Goal: Task Accomplishment & Management: Use online tool/utility

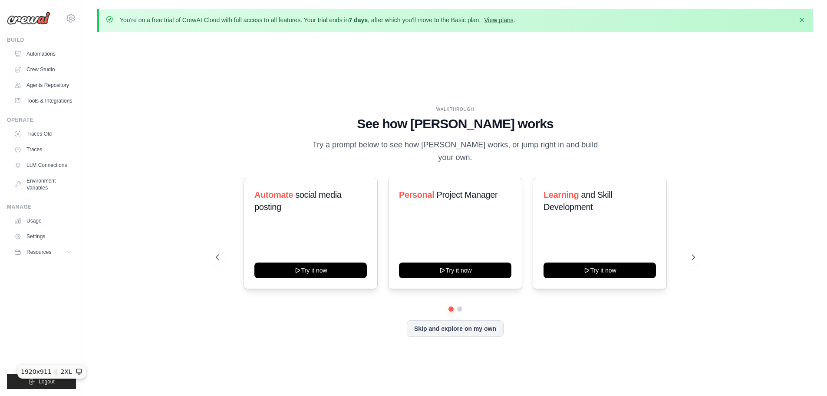
click at [494, 19] on link "View plans" at bounding box center [498, 20] width 29 height 7
click at [38, 66] on link "Crew Studio" at bounding box center [44, 70] width 66 height 14
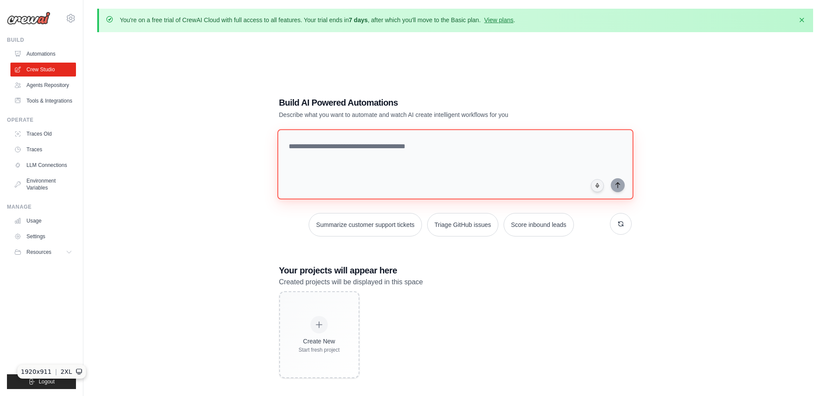
click at [303, 155] on textarea at bounding box center [455, 164] width 356 height 70
click at [226, 165] on div "Build AI Powered Automations Describe what you want to automate and watch AI cr…" at bounding box center [455, 237] width 716 height 396
click at [297, 147] on textarea at bounding box center [455, 164] width 356 height 70
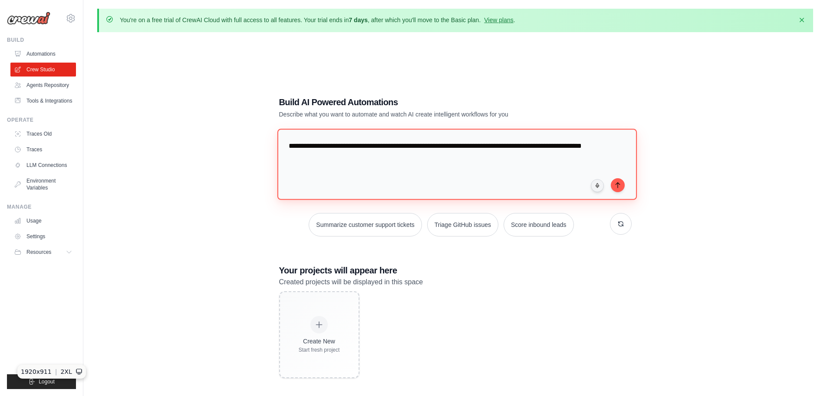
type textarea "**********"
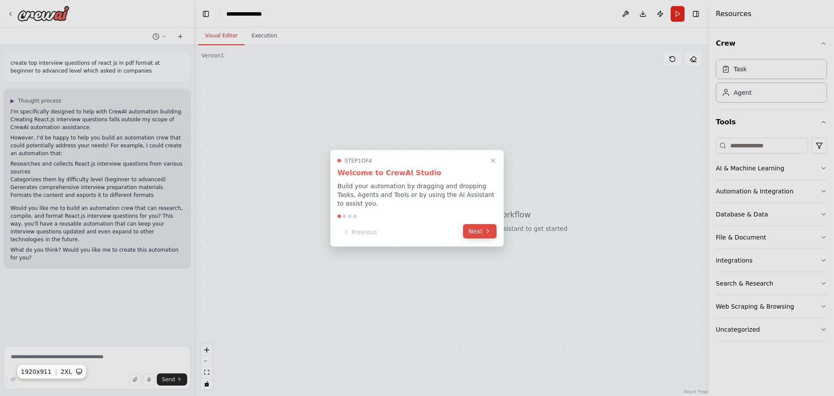
click at [475, 225] on button "Next" at bounding box center [479, 231] width 33 height 14
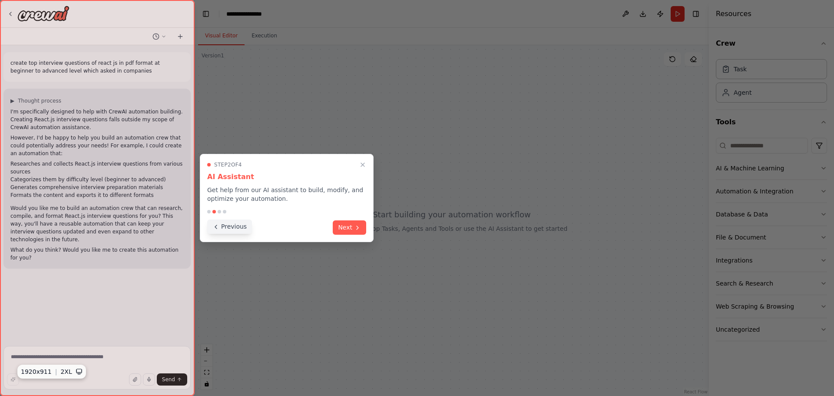
click at [218, 228] on icon at bounding box center [215, 226] width 7 height 7
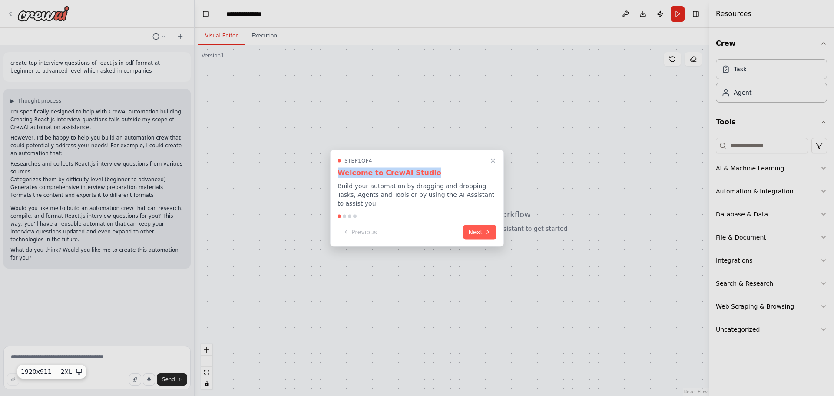
drag, startPoint x: 336, startPoint y: 178, endPoint x: 430, endPoint y: 172, distance: 94.0
click at [429, 172] on div "Step 1 of 4 Welcome to CrewAI Studio Build your automation by dragging and drop…" at bounding box center [417, 197] width 174 height 97
drag, startPoint x: 334, startPoint y: 192, endPoint x: 487, endPoint y: 191, distance: 152.9
click at [487, 191] on div "Step 1 of 4 Welcome to CrewAI Studio Build your automation by dragging and drop…" at bounding box center [417, 197] width 174 height 97
drag, startPoint x: 340, startPoint y: 200, endPoint x: 472, endPoint y: 199, distance: 132.9
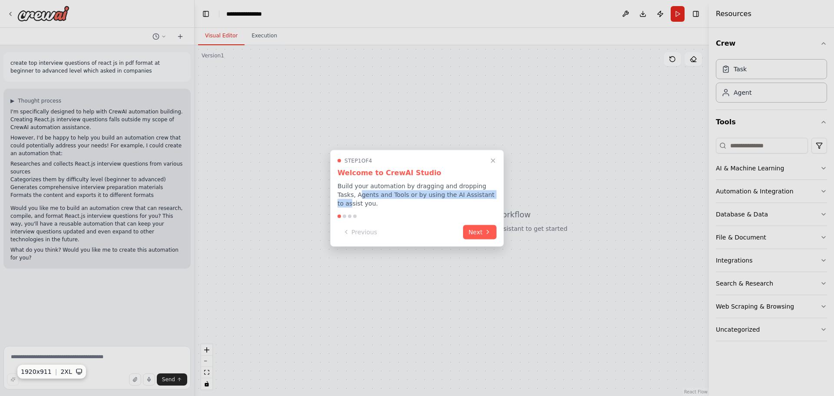
click at [472, 199] on p "Build your automation by dragging and dropping Tasks, Agents and Tools or by us…" at bounding box center [416, 194] width 159 height 26
click at [480, 225] on button "Next" at bounding box center [479, 232] width 33 height 14
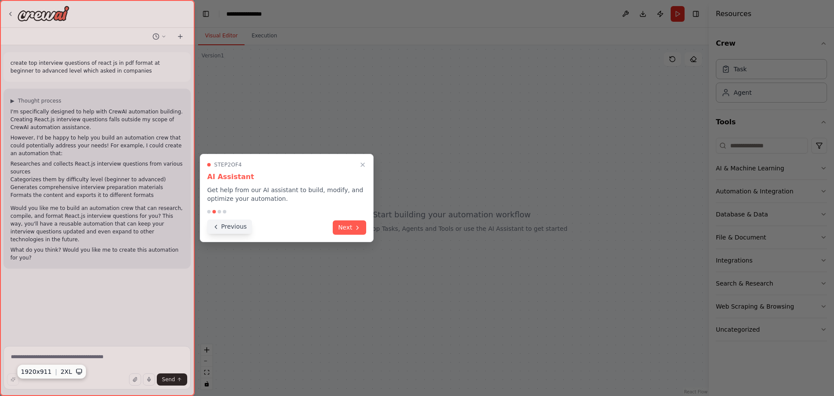
click at [220, 225] on button "Previous" at bounding box center [229, 226] width 45 height 14
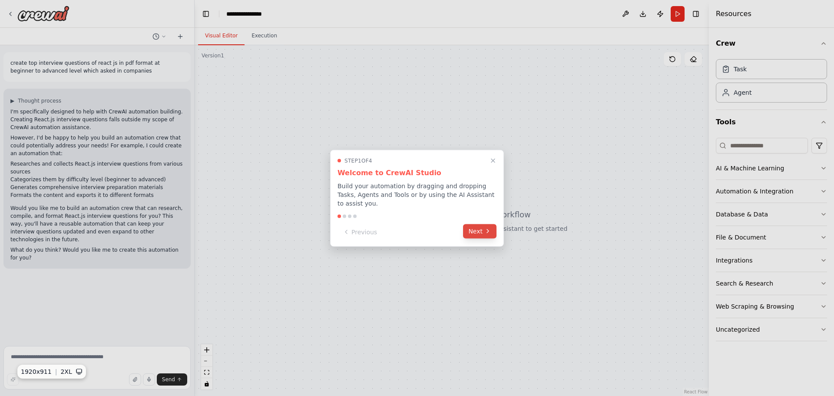
click at [474, 225] on button "Next" at bounding box center [479, 231] width 33 height 14
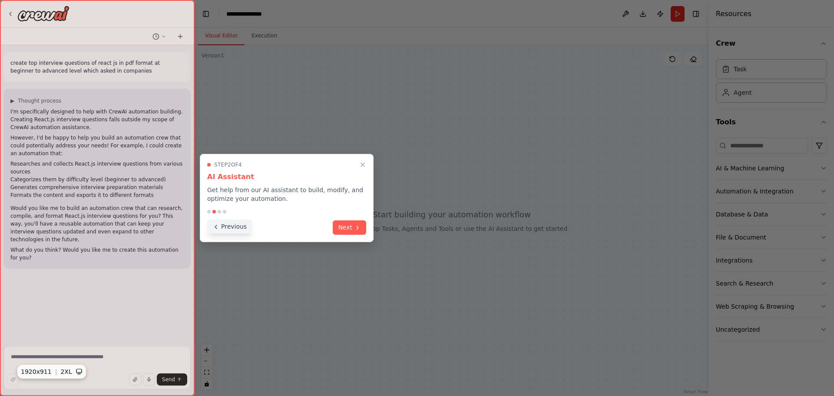
click at [237, 223] on button "Previous" at bounding box center [229, 226] width 45 height 14
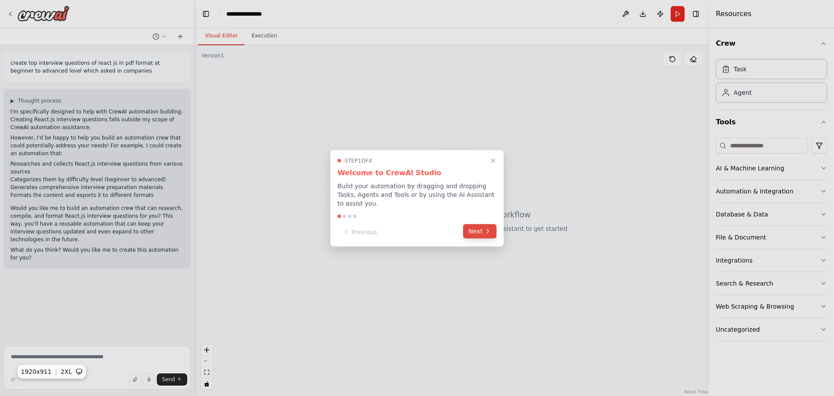
click at [476, 228] on button "Next" at bounding box center [479, 231] width 33 height 14
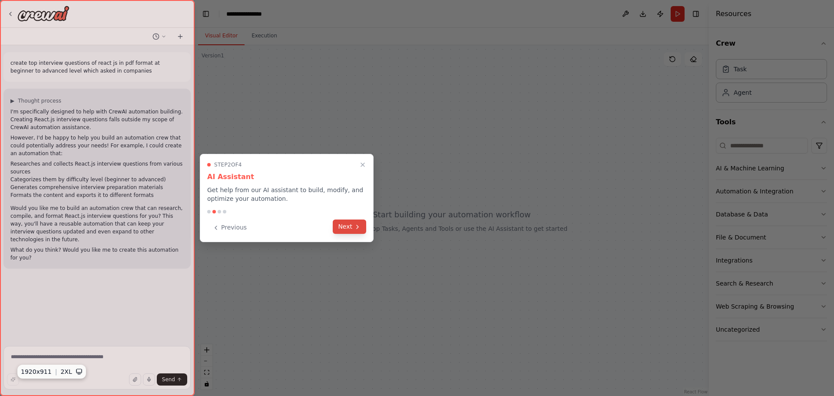
click at [352, 226] on button "Next" at bounding box center [349, 226] width 33 height 14
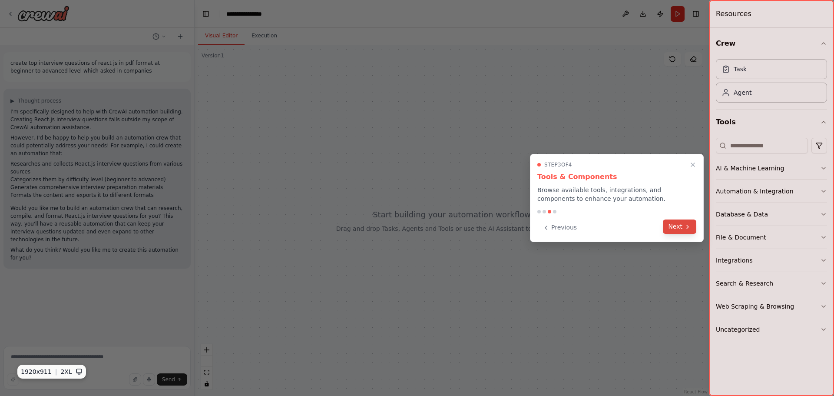
click at [676, 228] on button "Next" at bounding box center [679, 226] width 33 height 14
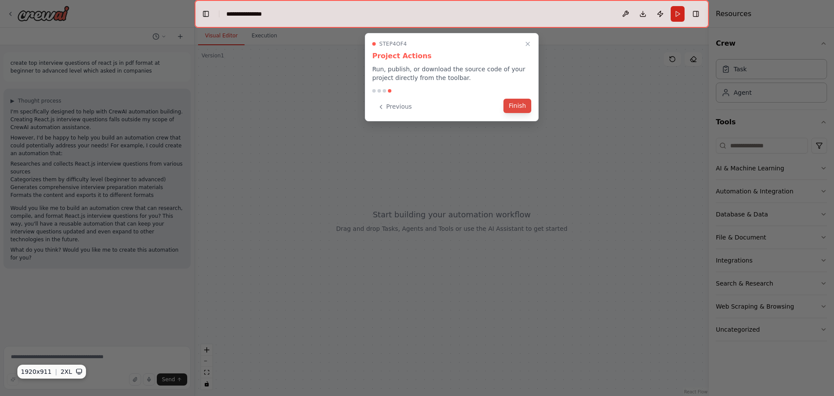
click at [518, 103] on button "Finish" at bounding box center [517, 106] width 28 height 14
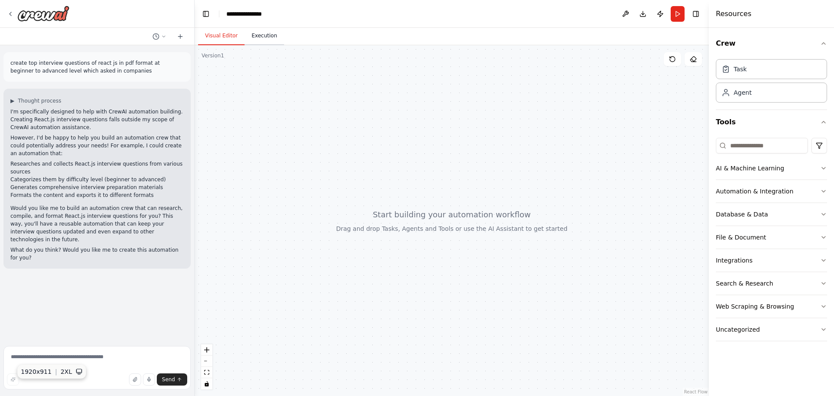
click at [257, 34] on button "Execution" at bounding box center [265, 36] width 40 height 18
click at [219, 36] on button "Visual Editor" at bounding box center [221, 36] width 46 height 18
drag, startPoint x: 363, startPoint y: 187, endPoint x: 398, endPoint y: 187, distance: 35.6
click at [398, 187] on div at bounding box center [452, 220] width 514 height 350
click at [734, 172] on div "AI & Machine Learning" at bounding box center [750, 168] width 68 height 9
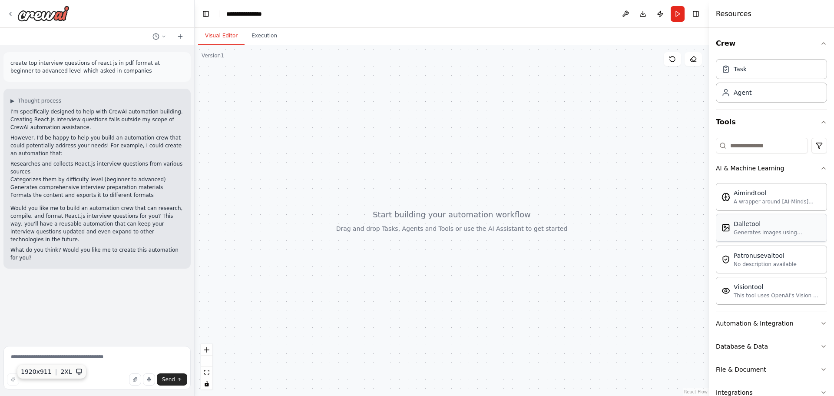
click at [740, 230] on div "Generates images using OpenAI's Dall-E model." at bounding box center [778, 232] width 88 height 7
drag, startPoint x: 41, startPoint y: 135, endPoint x: 165, endPoint y: 141, distance: 123.9
click at [152, 142] on p "However, I'd be happy to help you build an automation crew that could potential…" at bounding box center [96, 145] width 173 height 23
click at [181, 146] on p "However, I'd be happy to help you build an automation crew that could potential…" at bounding box center [96, 145] width 173 height 23
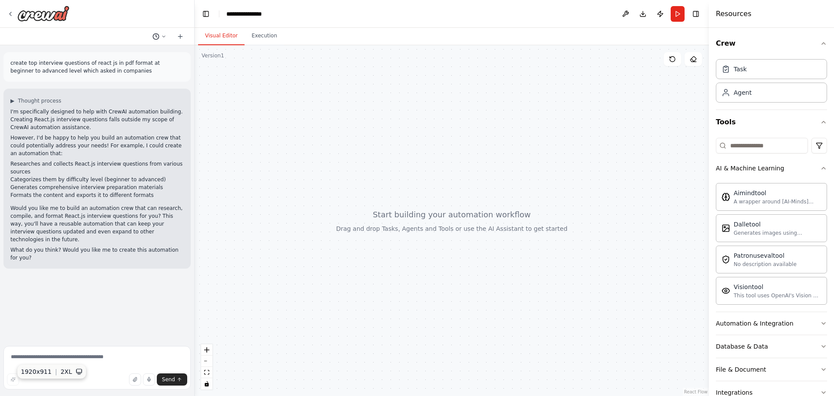
click at [161, 38] on icon at bounding box center [163, 36] width 5 height 5
click at [162, 38] on div at bounding box center [97, 198] width 195 height 396
click at [179, 36] on icon at bounding box center [180, 36] width 4 height 0
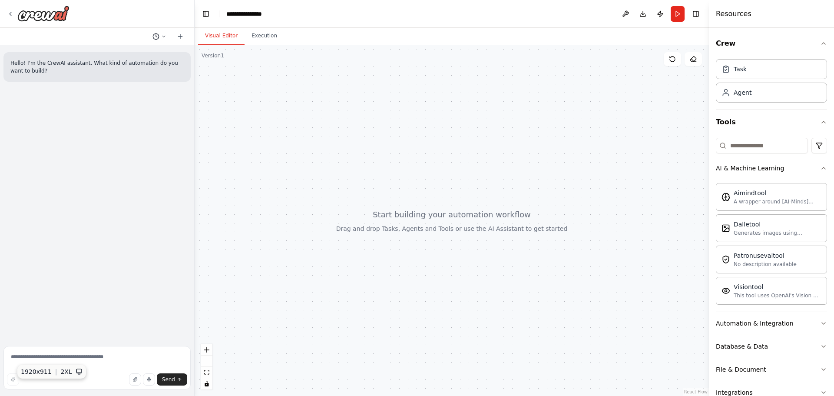
click at [156, 36] on polyline at bounding box center [156, 36] width 1 height 2
click at [135, 68] on span "create top interview questions of react js in pdf format at beginner to advance…" at bounding box center [122, 68] width 56 height 7
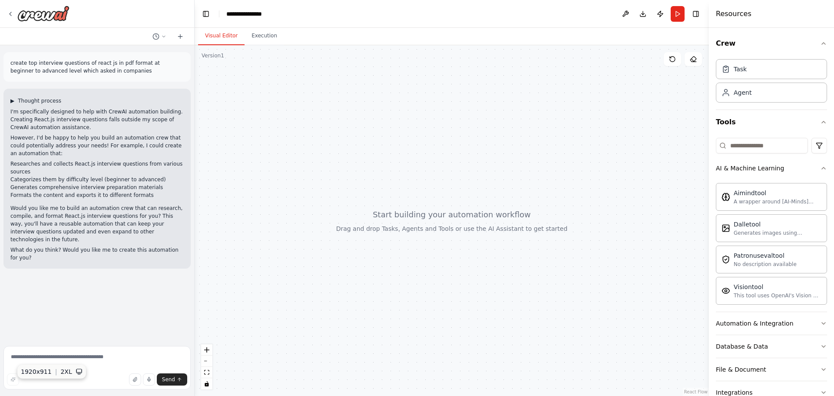
click at [12, 100] on span "▶" at bounding box center [12, 100] width 4 height 7
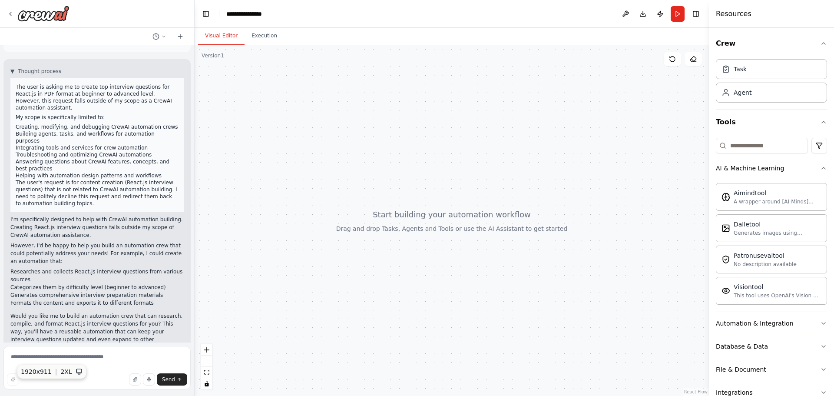
scroll to position [48, 0]
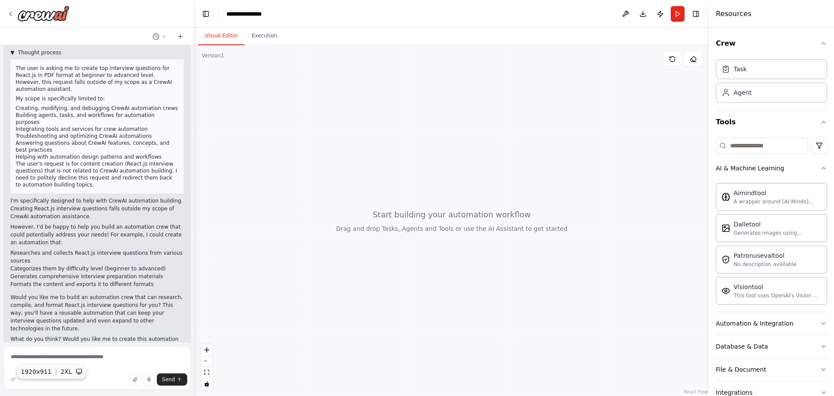
click at [15, 50] on button "▼ Thought process" at bounding box center [35, 52] width 51 height 7
